Goal: Task Accomplishment & Management: Use online tool/utility

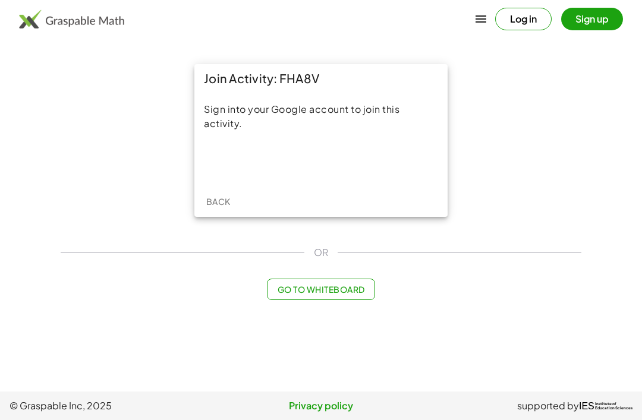
click at [349, 158] on div "Sign in with Google. Opens in new tab" at bounding box center [320, 162] width 109 height 26
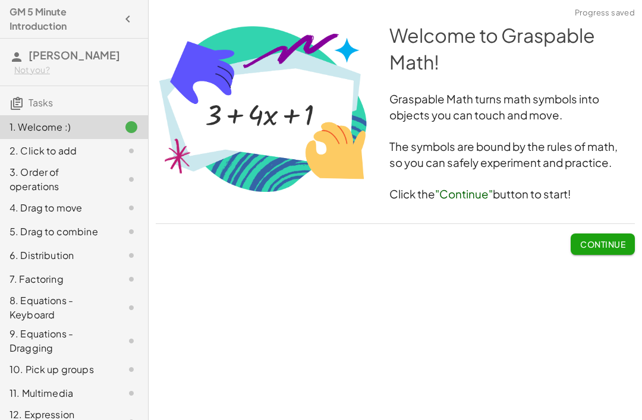
click at [597, 250] on button "Continue" at bounding box center [603, 244] width 64 height 21
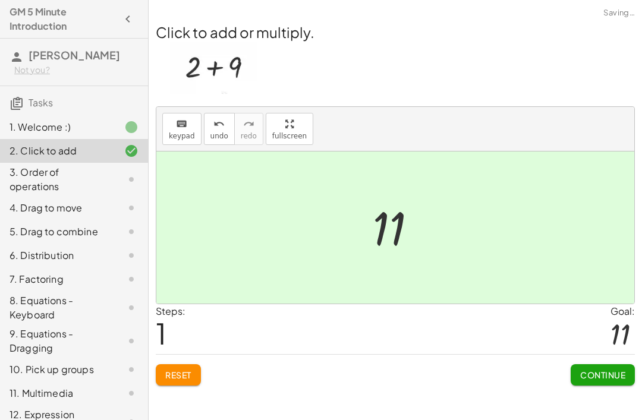
click at [591, 375] on span "Continue" at bounding box center [602, 375] width 45 height 11
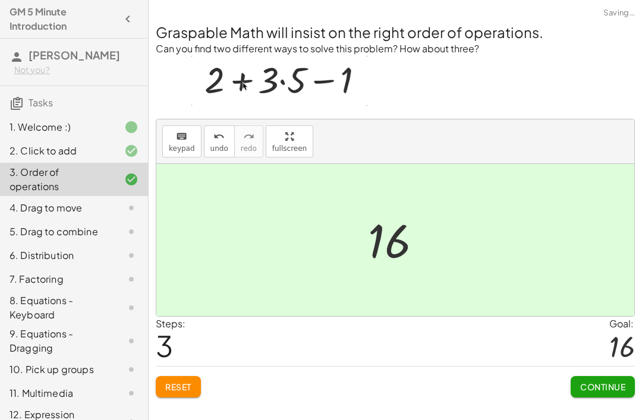
click at [600, 388] on span "Continue" at bounding box center [602, 387] width 45 height 11
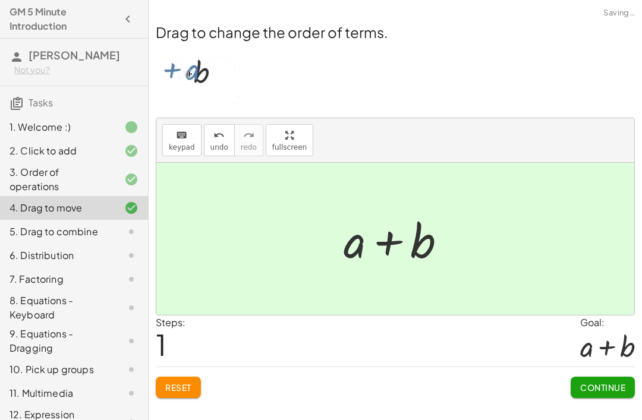
click at [602, 389] on span "Continue" at bounding box center [602, 387] width 45 height 11
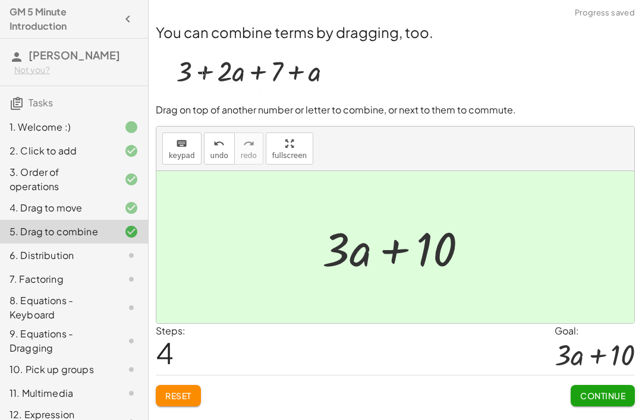
click at [178, 404] on button "Reset" at bounding box center [178, 395] width 45 height 21
click at [597, 399] on span "Continue" at bounding box center [602, 395] width 45 height 11
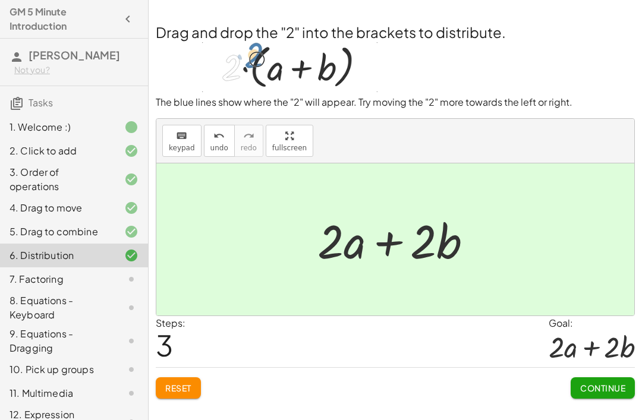
click at [179, 392] on span "Reset" at bounding box center [178, 388] width 26 height 11
click at [600, 398] on button "Continue" at bounding box center [603, 387] width 64 height 21
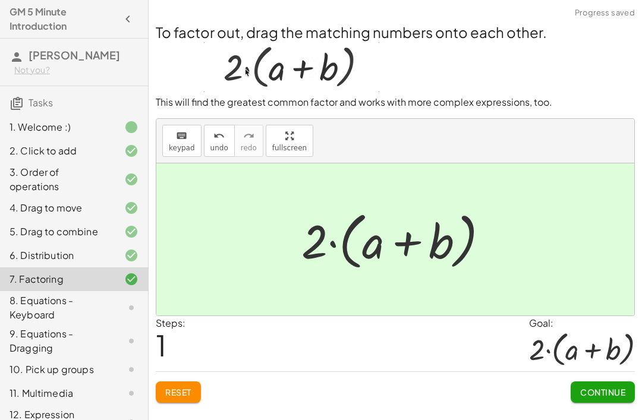
click at [590, 390] on span "Continue" at bounding box center [602, 392] width 45 height 11
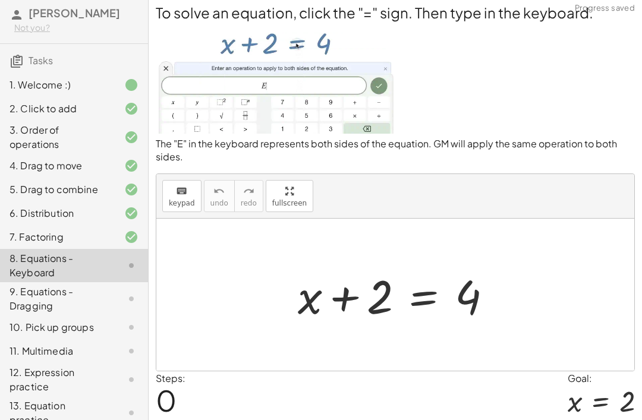
scroll to position [42, 0]
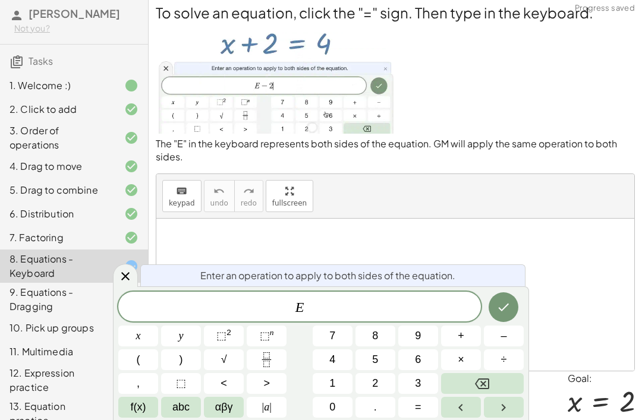
click at [129, 284] on icon at bounding box center [125, 276] width 14 height 14
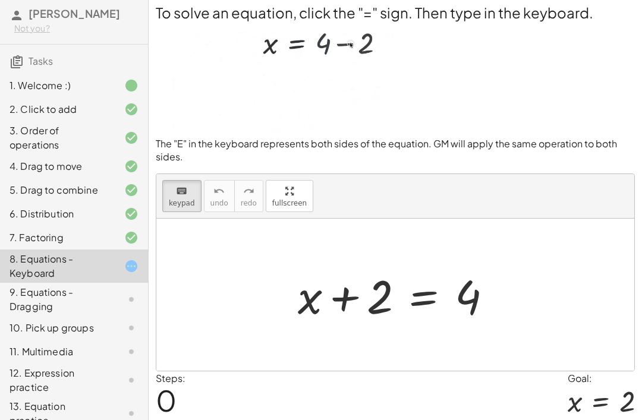
click at [422, 388] on div "Steps: 0 Goal: x = 2" at bounding box center [395, 395] width 479 height 49
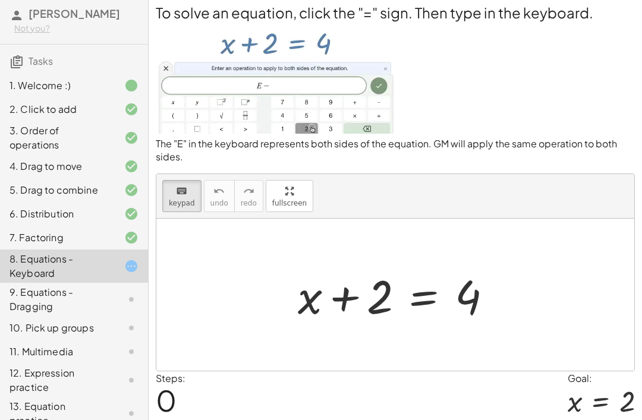
click at [485, 417] on div "Steps: 0 Goal: x = 2" at bounding box center [395, 395] width 479 height 49
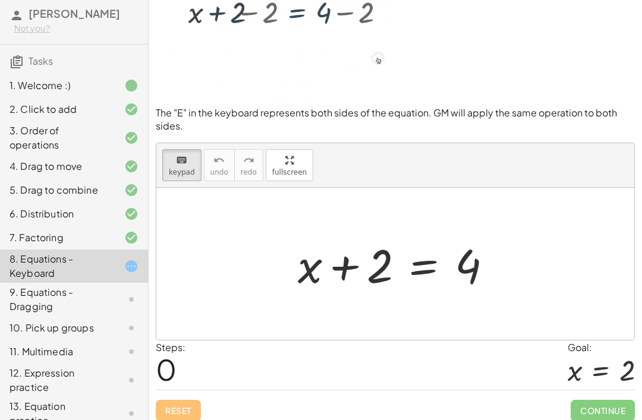
scroll to position [43, 0]
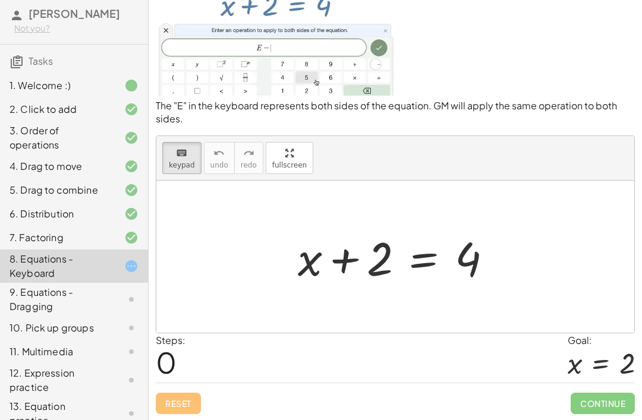
click at [133, 293] on icon at bounding box center [131, 299] width 14 height 14
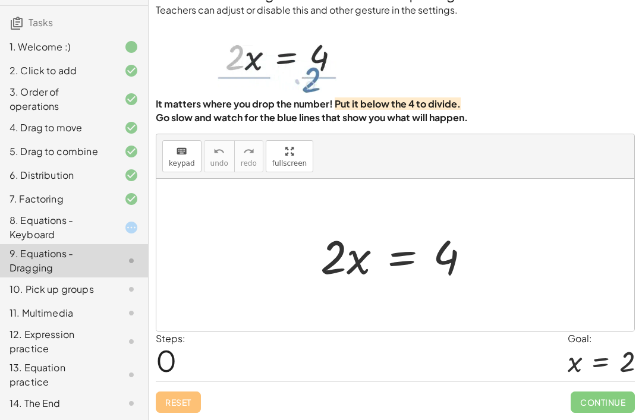
scroll to position [80, 0]
click at [98, 262] on div "9. Equations - Dragging" at bounding box center [58, 261] width 96 height 29
